Goal: Information Seeking & Learning: Learn about a topic

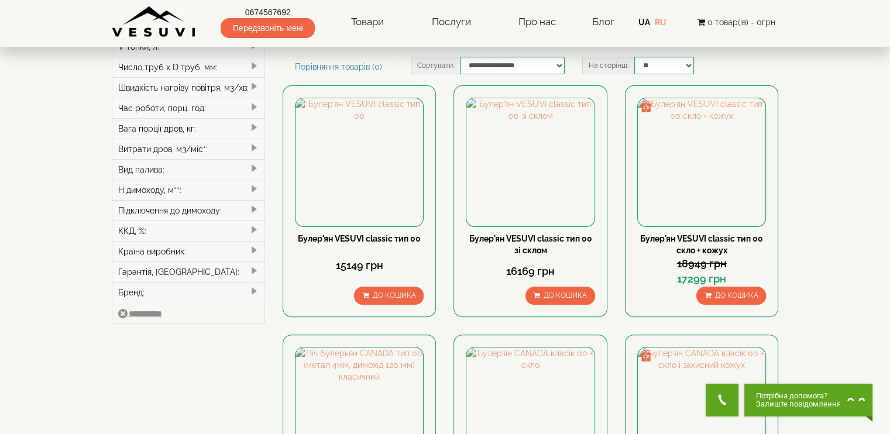
scroll to position [234, 0]
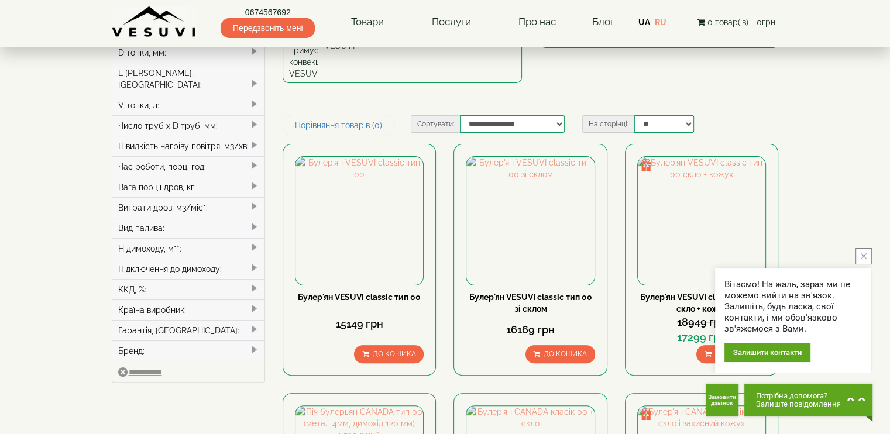
click at [255, 243] on span at bounding box center [253, 247] width 9 height 9
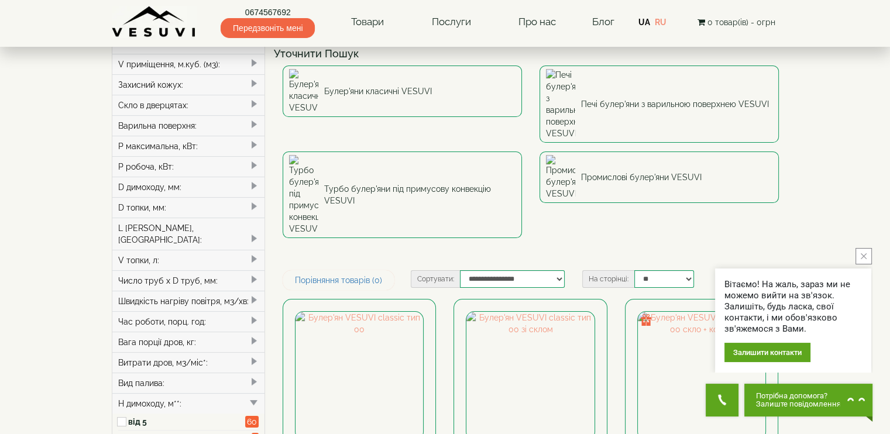
scroll to position [58, 0]
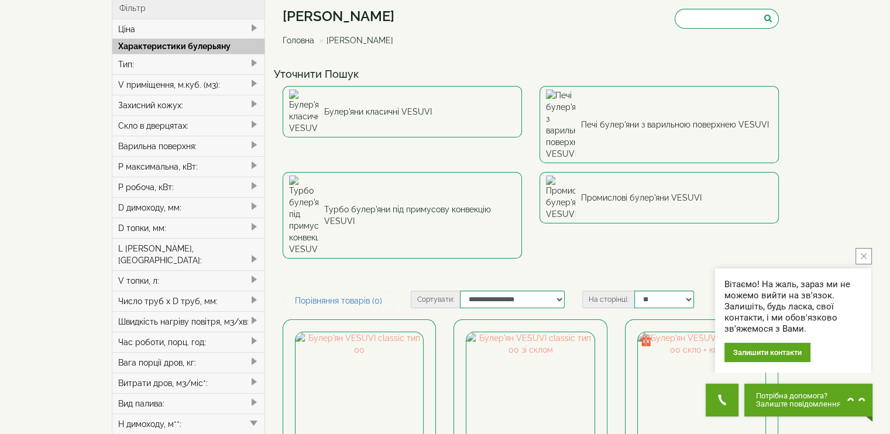
click at [254, 80] on span at bounding box center [253, 83] width 9 height 9
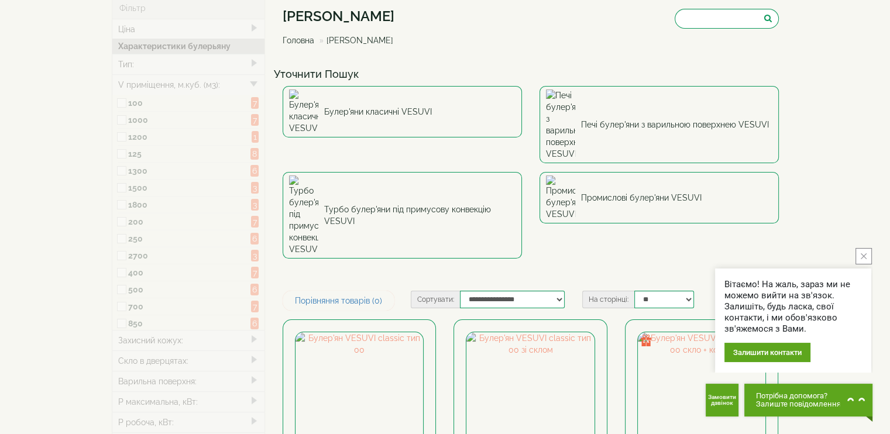
type input "*****"
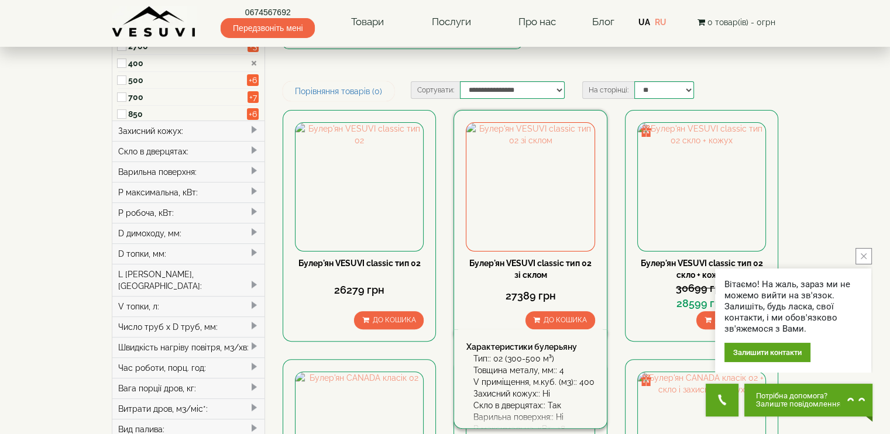
scroll to position [234, 0]
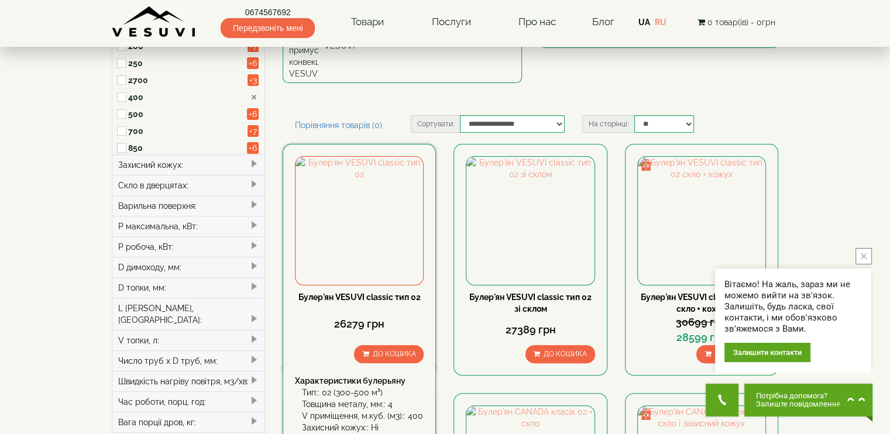
click at [375, 292] on link "Булер'ян VESUVI classic тип 02" at bounding box center [359, 296] width 122 height 9
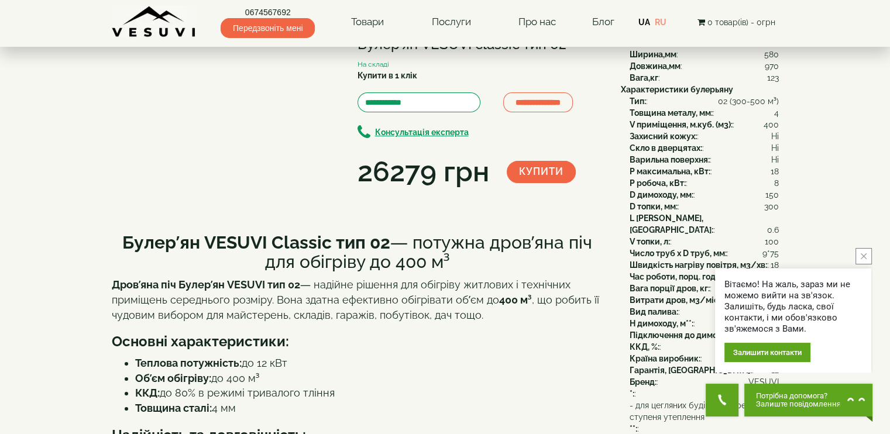
scroll to position [58, 0]
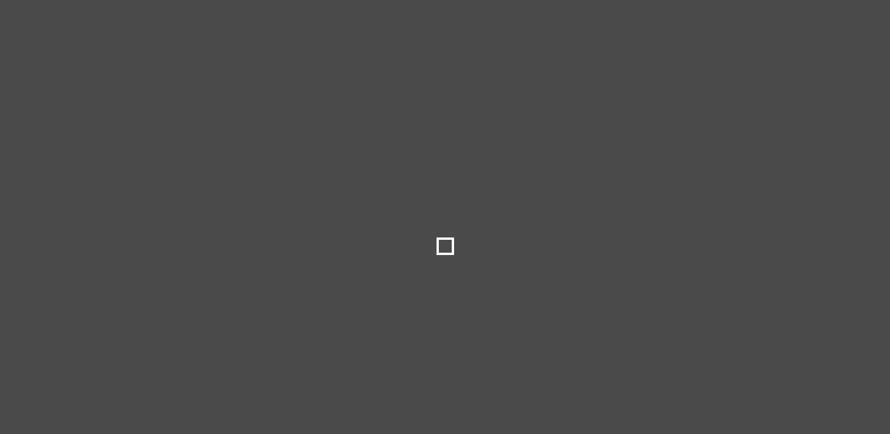
select select
